Goal: Task Accomplishment & Management: Manage account settings

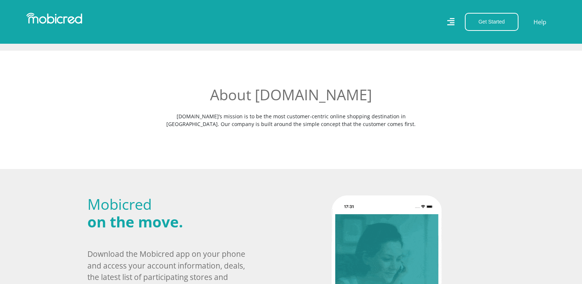
scroll to position [179, 0]
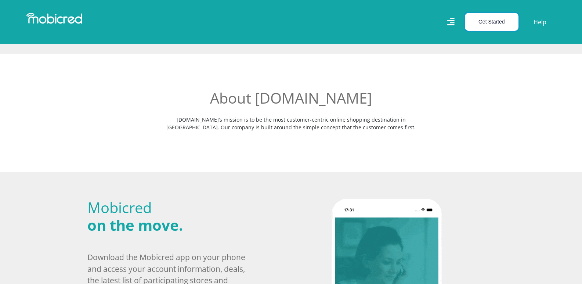
click at [509, 22] on button "Get Started" at bounding box center [492, 22] width 54 height 18
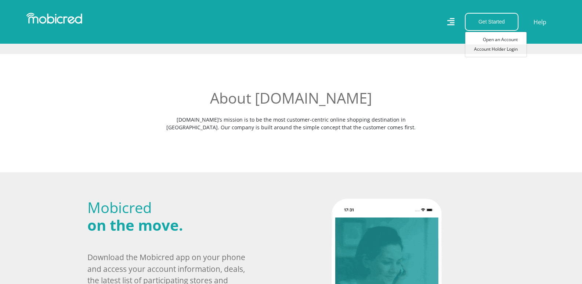
click at [494, 51] on link "Account Holder Login" at bounding box center [495, 49] width 61 height 10
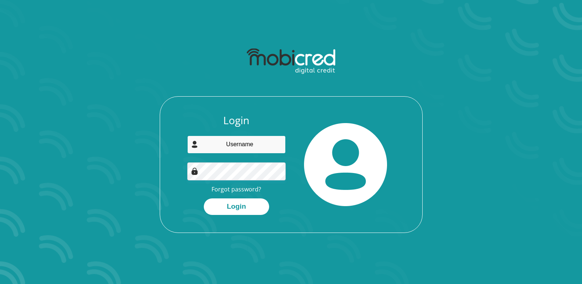
click at [273, 146] on input "email" at bounding box center [236, 144] width 98 height 18
type input "tshepiso.reuben@gmail.com"
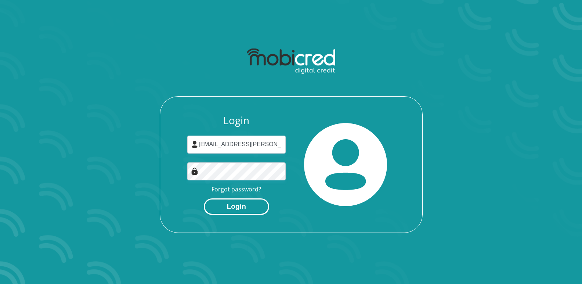
click at [258, 203] on button "Login" at bounding box center [236, 206] width 65 height 17
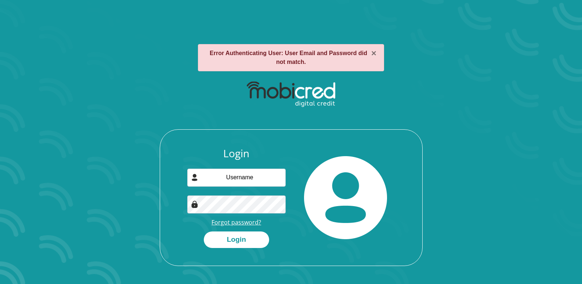
click at [242, 224] on link "Forgot password?" at bounding box center [236, 222] width 50 height 8
click at [236, 222] on link "Forgot password?" at bounding box center [236, 222] width 50 height 8
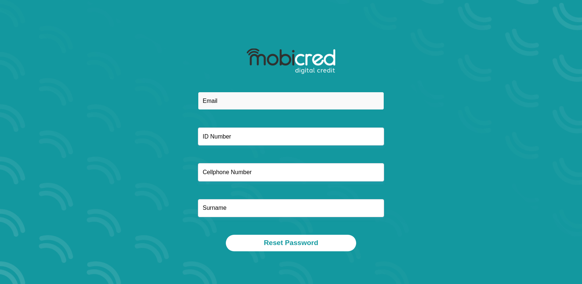
click at [246, 103] on input "email" at bounding box center [291, 101] width 186 height 18
type input "tshepiso.reuben@gmail.com"
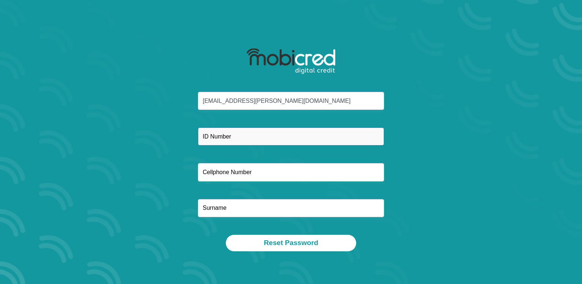
click at [254, 134] on input "text" at bounding box center [291, 136] width 186 height 18
type input "8910205575089"
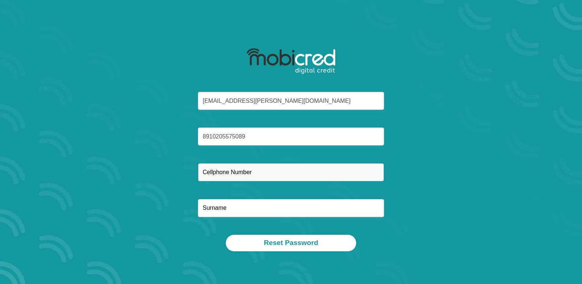
click at [258, 170] on input "text" at bounding box center [291, 172] width 186 height 18
type input "0796518972"
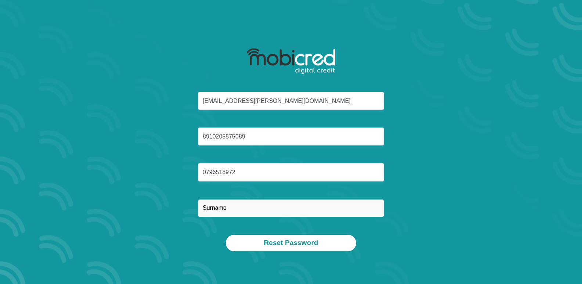
click at [265, 213] on input "text" at bounding box center [291, 208] width 186 height 18
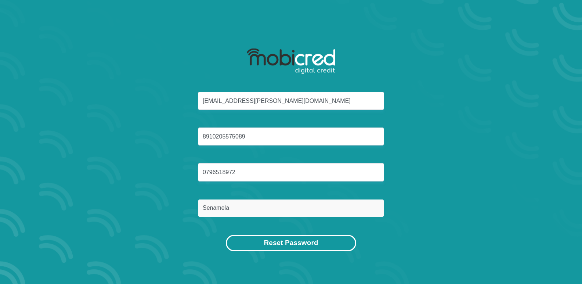
type input "Senamela"
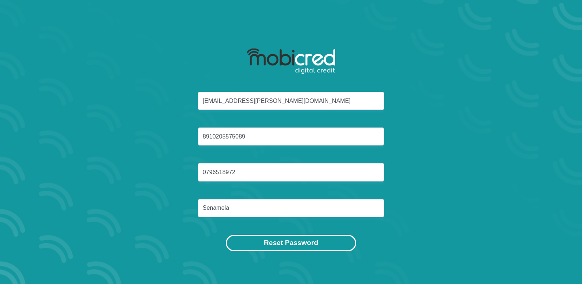
click at [285, 244] on button "Reset Password" at bounding box center [291, 243] width 130 height 17
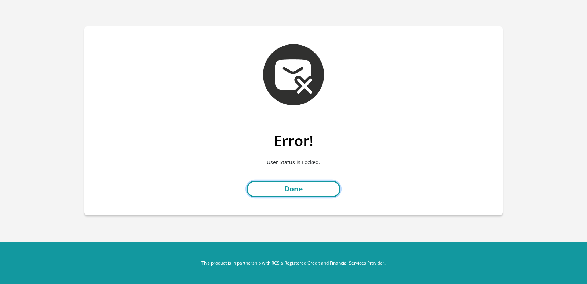
click at [304, 191] on link "Done" at bounding box center [294, 189] width 94 height 17
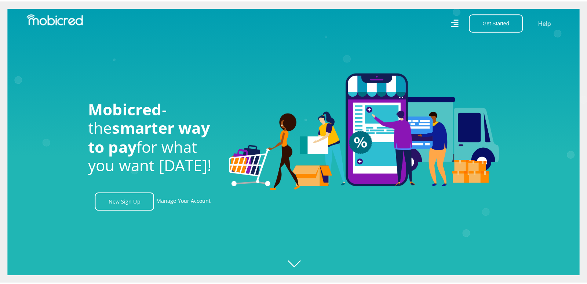
scroll to position [0, 941]
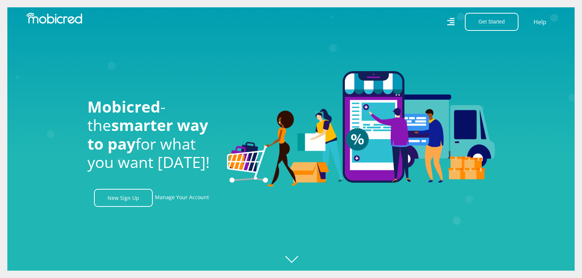
click at [446, 23] on div "Get Started Open an Account Account Holder Login Help" at bounding box center [426, 22] width 270 height 18
click at [447, 23] on div "Get Started Open an Account Account Holder Login Help" at bounding box center [426, 22] width 270 height 18
click at [448, 23] on icon at bounding box center [450, 22] width 7 height 11
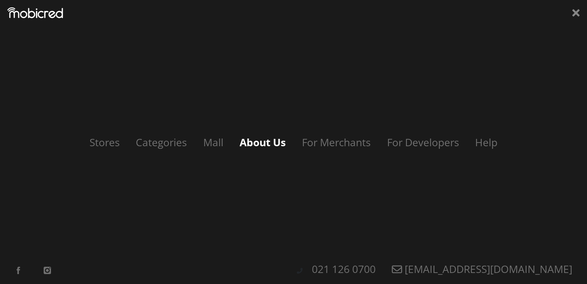
scroll to position [0, 1674]
click at [488, 143] on link "Help" at bounding box center [485, 142] width 39 height 14
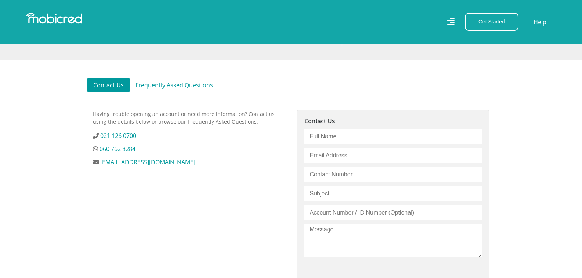
scroll to position [184, 0]
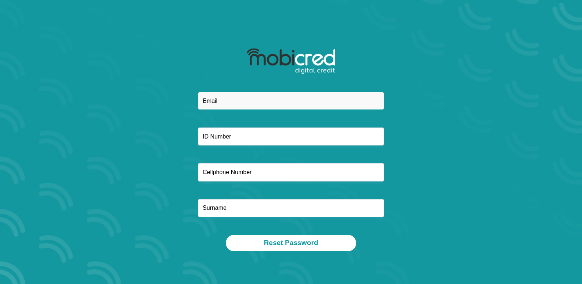
click at [283, 104] on input "email" at bounding box center [291, 101] width 186 height 18
